Goal: Use online tool/utility

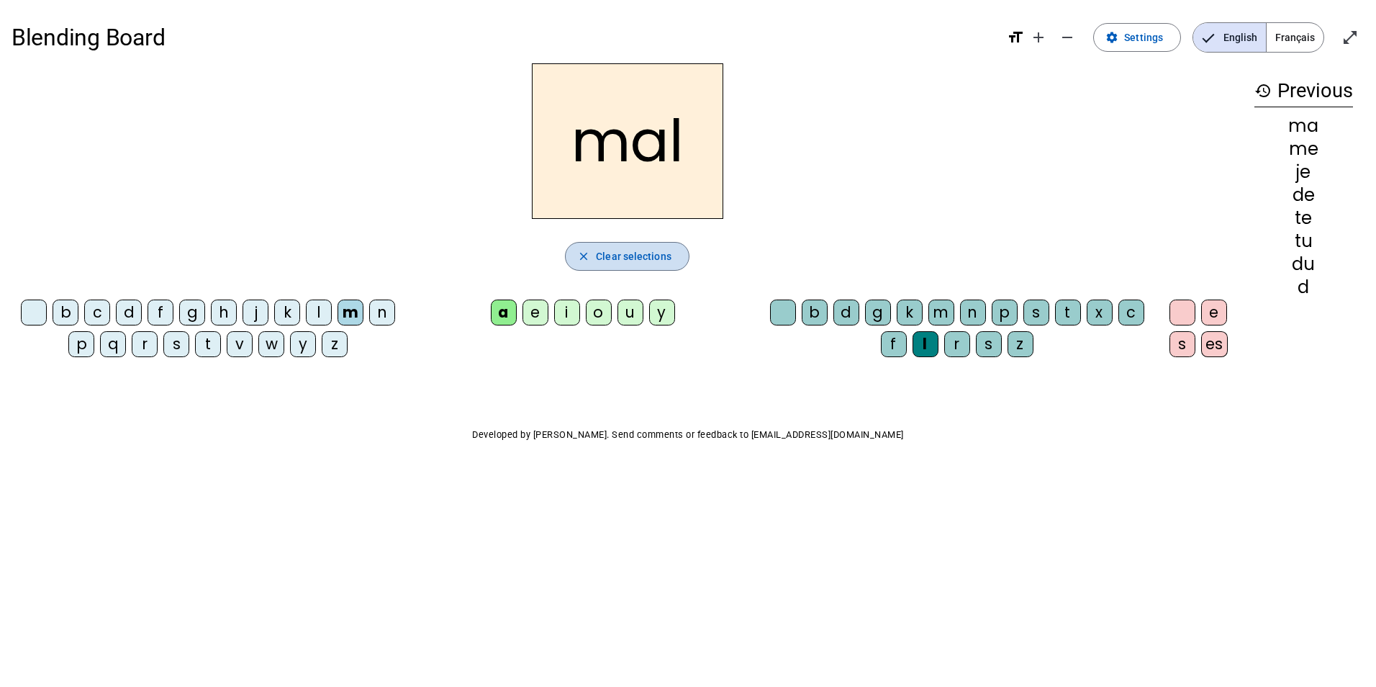
click at [635, 259] on span "Clear selections" at bounding box center [634, 256] width 76 height 17
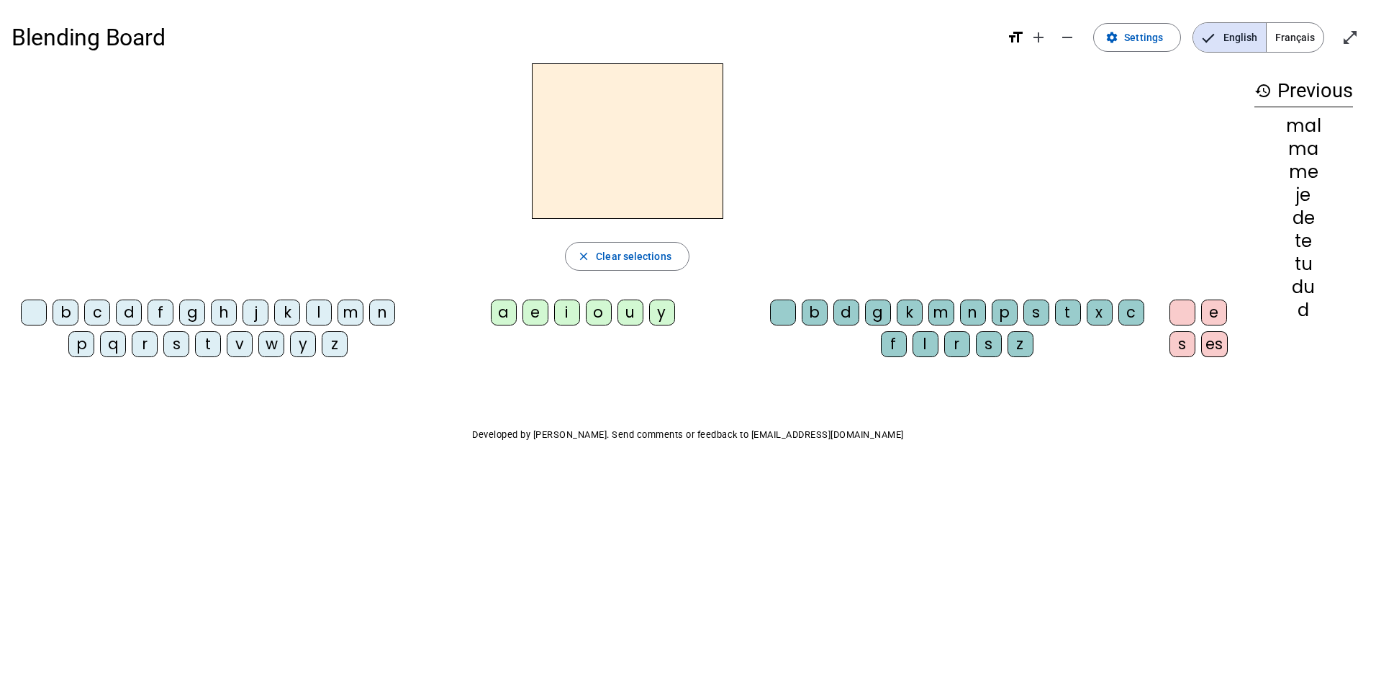
click at [138, 318] on div "d" at bounding box center [129, 312] width 26 height 26
click at [631, 319] on div "u" at bounding box center [631, 312] width 26 height 26
click at [206, 346] on div "t" at bounding box center [208, 344] width 26 height 26
click at [503, 316] on div "a" at bounding box center [504, 312] width 26 height 26
click at [533, 315] on div "e" at bounding box center [536, 312] width 26 height 26
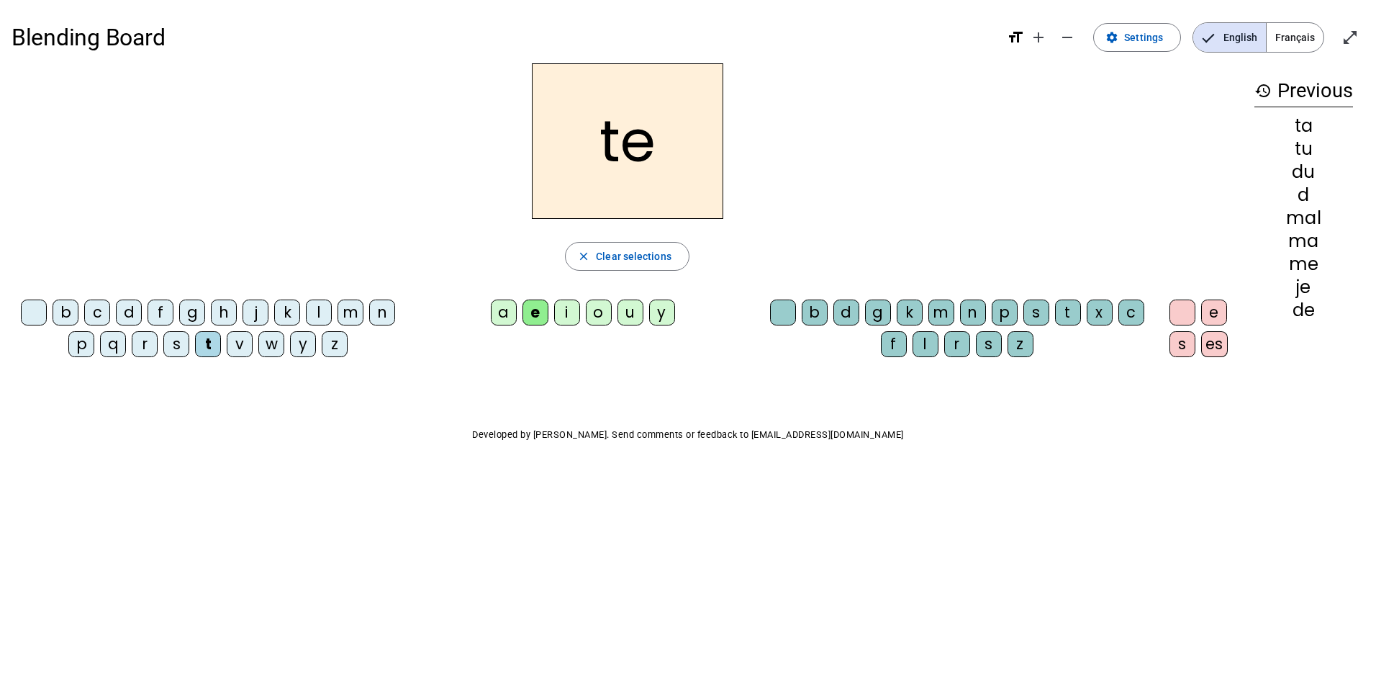
click at [121, 302] on div "d" at bounding box center [129, 312] width 26 height 26
click at [261, 315] on div "j" at bounding box center [256, 312] width 26 height 26
click at [343, 315] on div "m" at bounding box center [351, 312] width 26 height 26
drag, startPoint x: 501, startPoint y: 305, endPoint x: 490, endPoint y: 210, distance: 95.0
click at [501, 301] on div "a" at bounding box center [504, 312] width 26 height 26
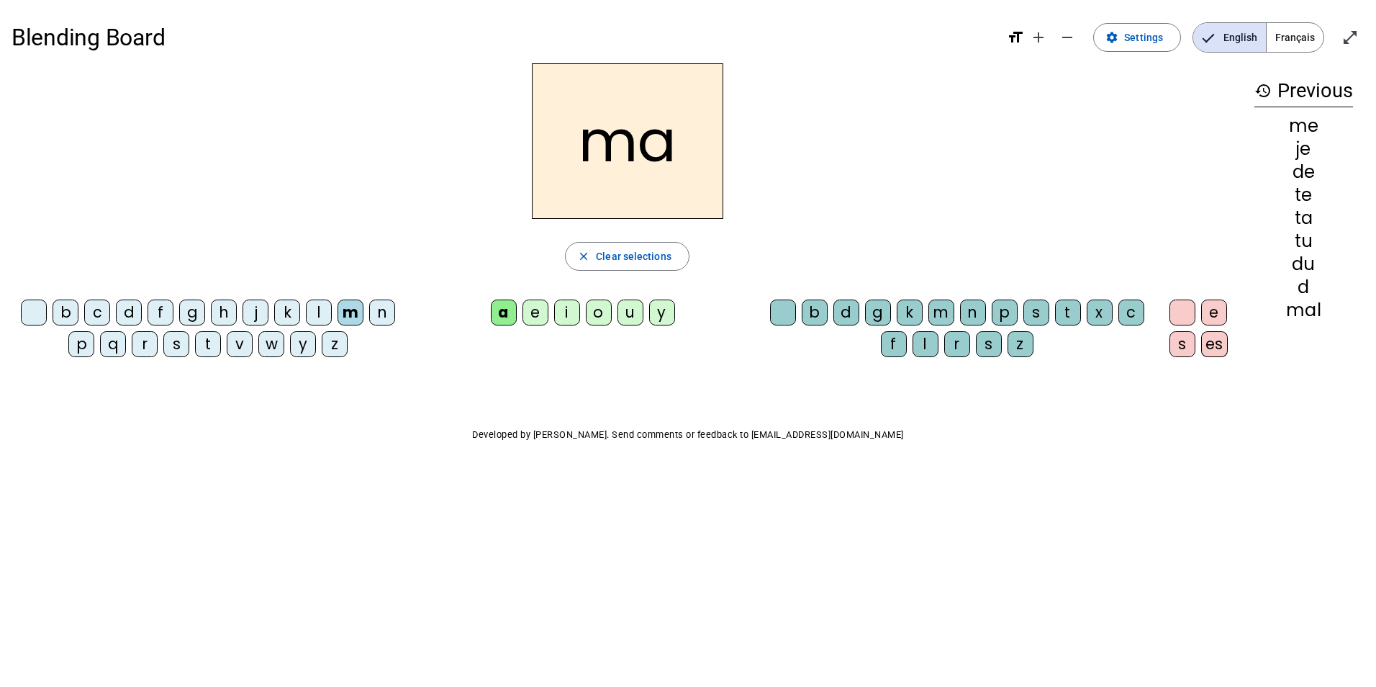
click at [923, 345] on div "l" at bounding box center [926, 344] width 26 height 26
